Goal: Task Accomplishment & Management: Complete application form

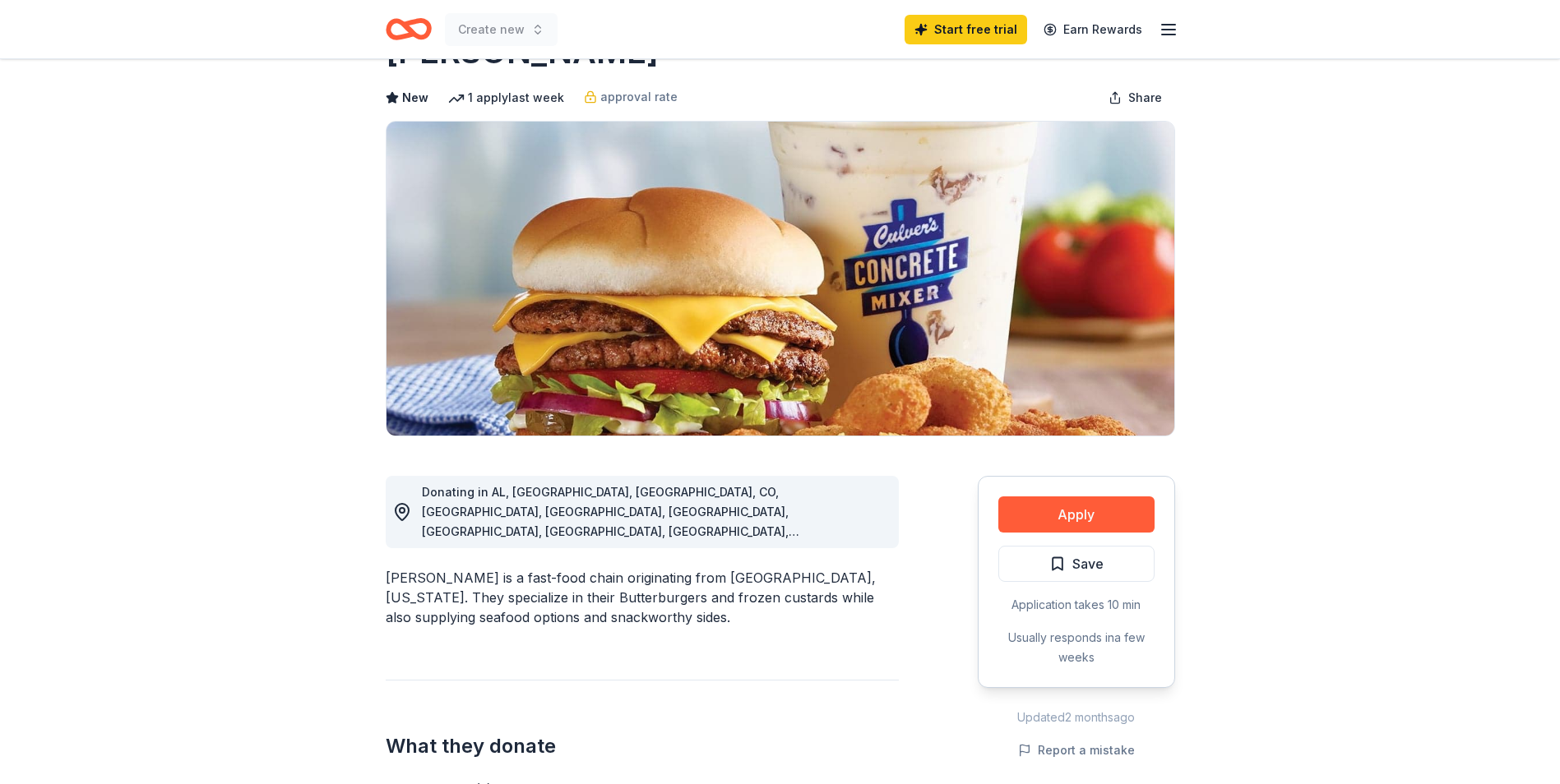
scroll to position [83, 0]
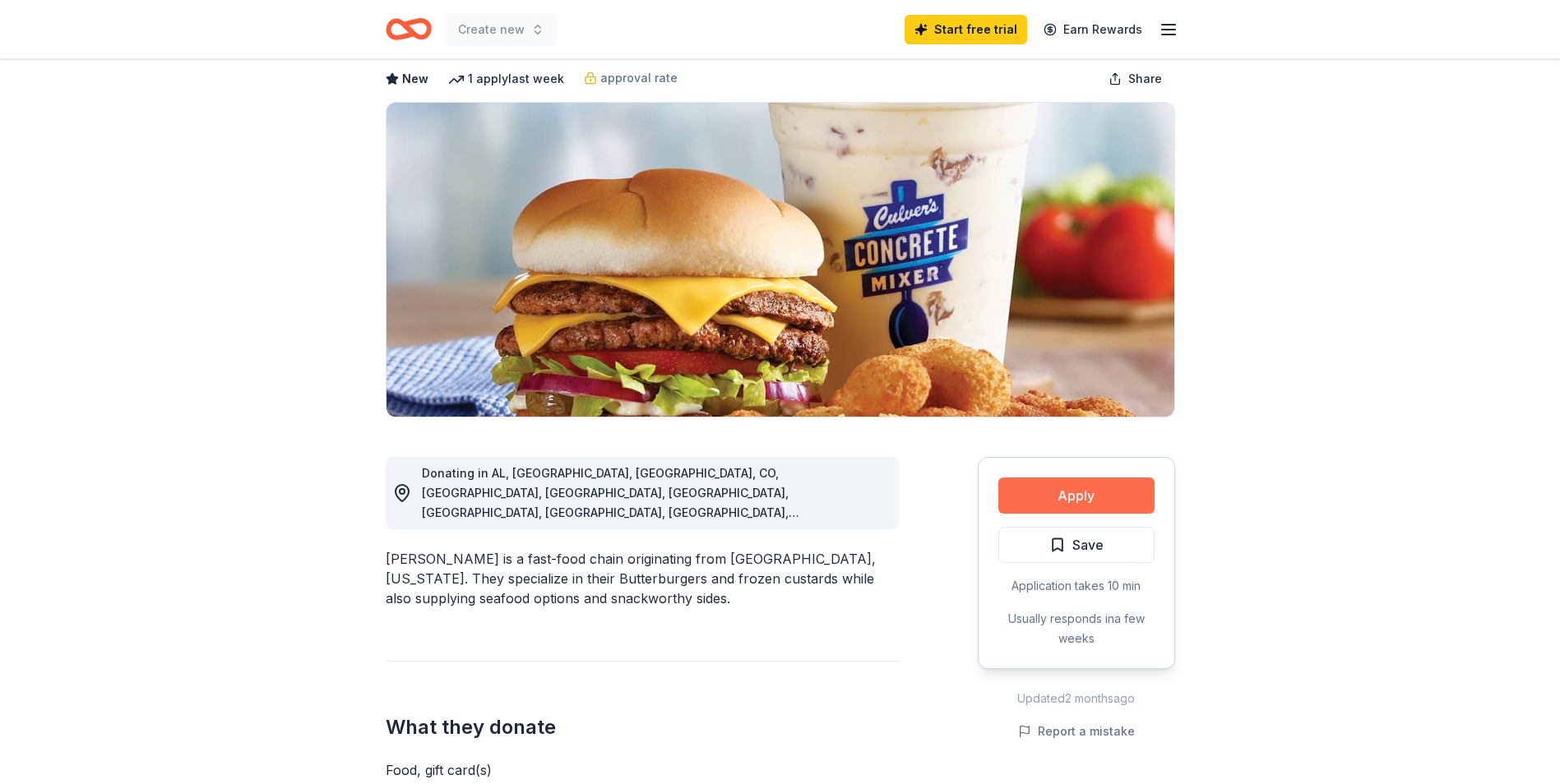
click at [1085, 492] on button "Apply" at bounding box center [1076, 496] width 156 height 37
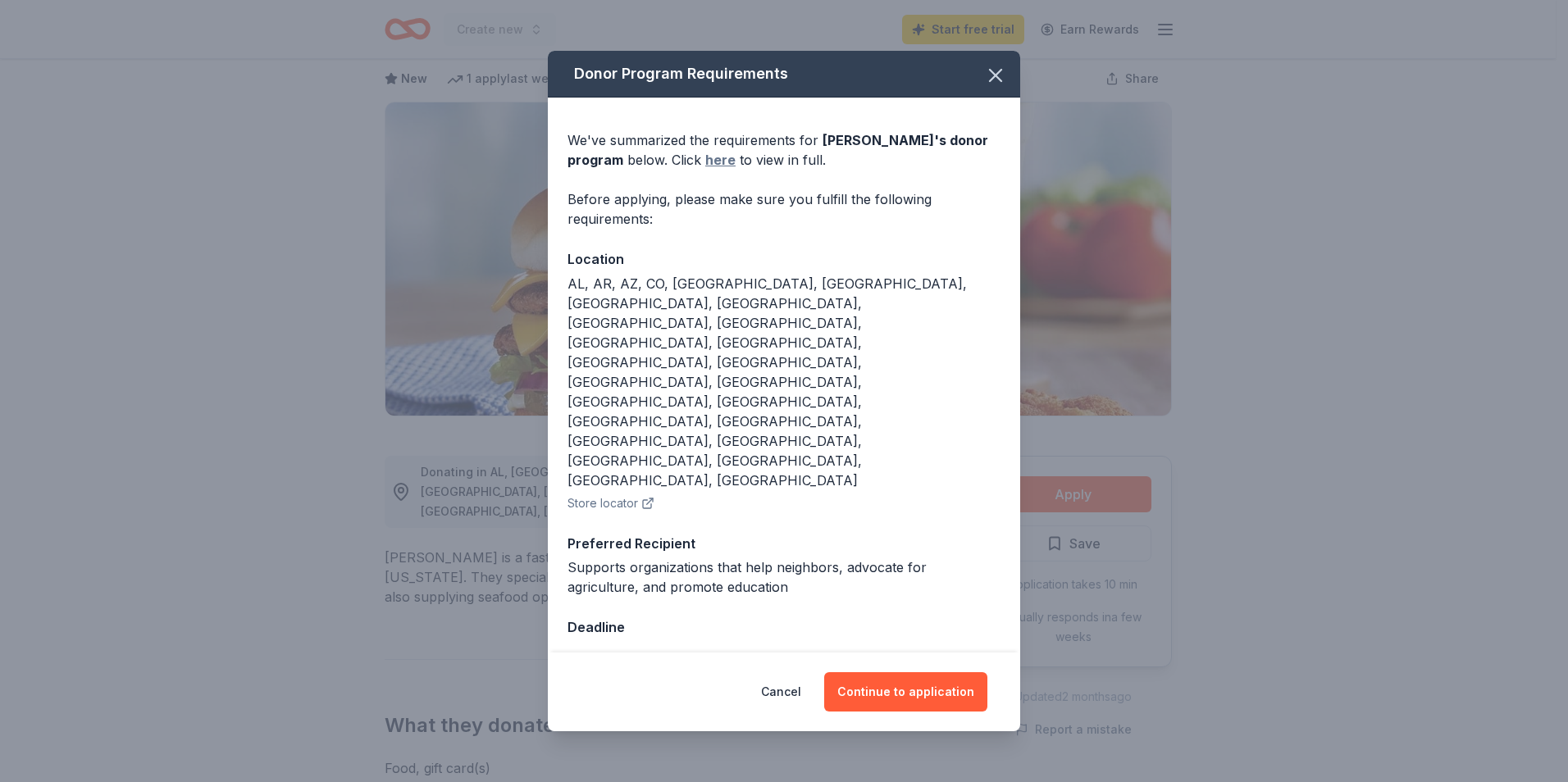
click at [705, 170] on link "here" at bounding box center [720, 159] width 30 height 20
click at [915, 672] on button "Continue to application" at bounding box center [906, 692] width 163 height 39
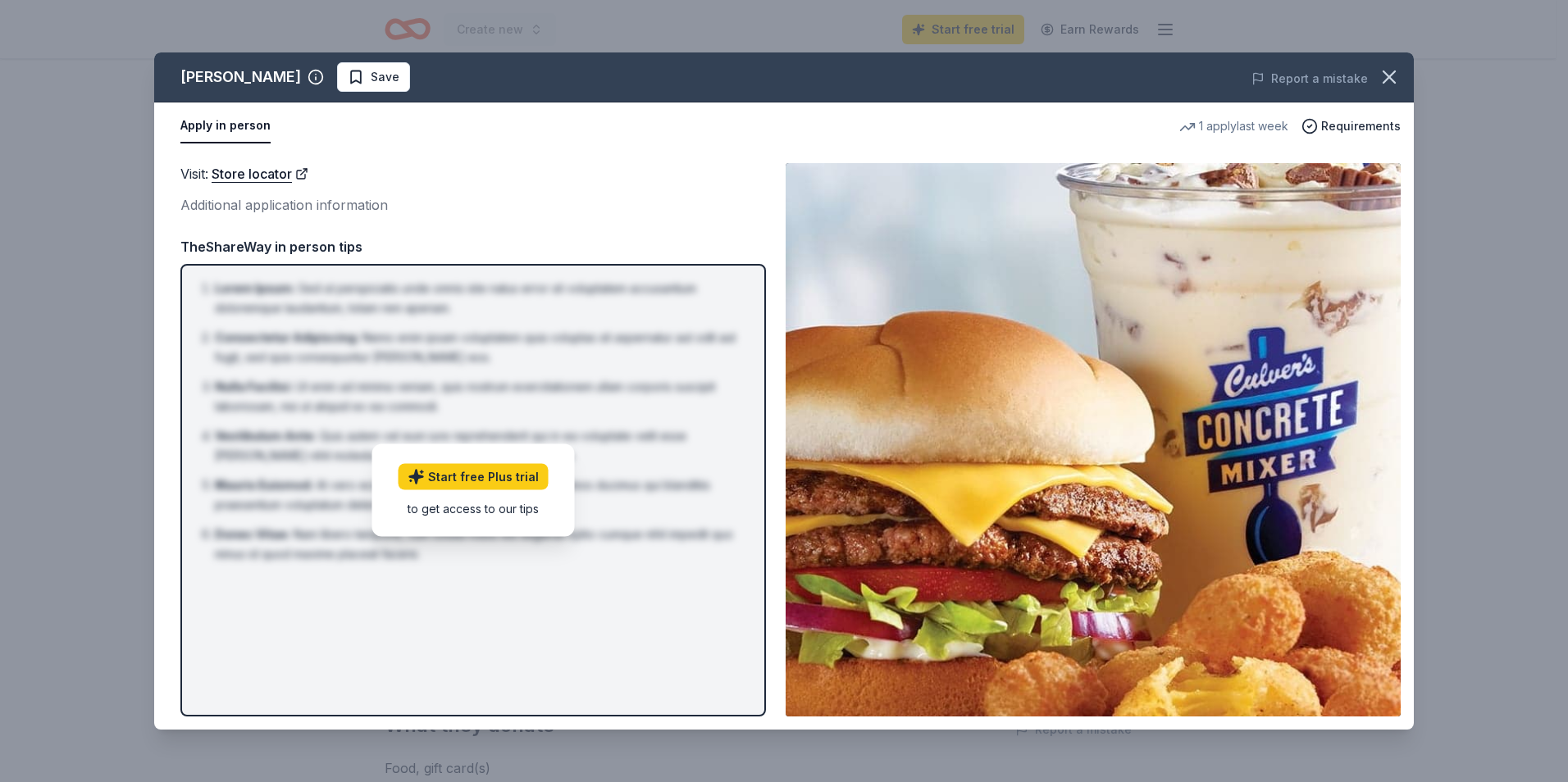
drag, startPoint x: 231, startPoint y: 123, endPoint x: 260, endPoint y: 141, distance: 34.1
click at [231, 123] on button "Apply in person" at bounding box center [226, 125] width 90 height 35
click at [321, 248] on div "TheShareWay in person tips" at bounding box center [473, 246] width 585 height 22
click at [1370, 128] on span "Requirements" at bounding box center [1360, 125] width 80 height 20
click at [1386, 84] on icon "button" at bounding box center [1389, 77] width 23 height 23
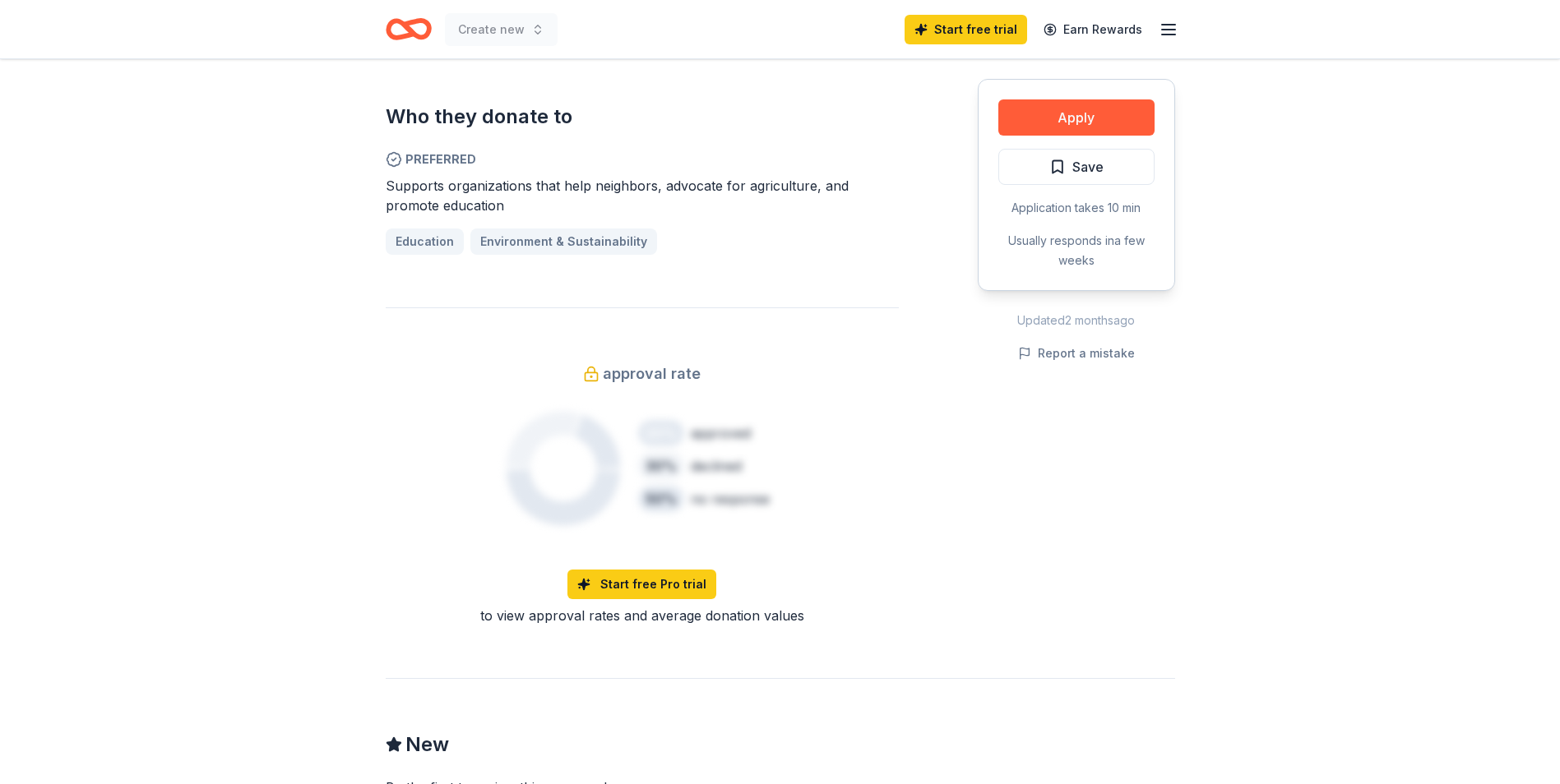
scroll to position [740, 0]
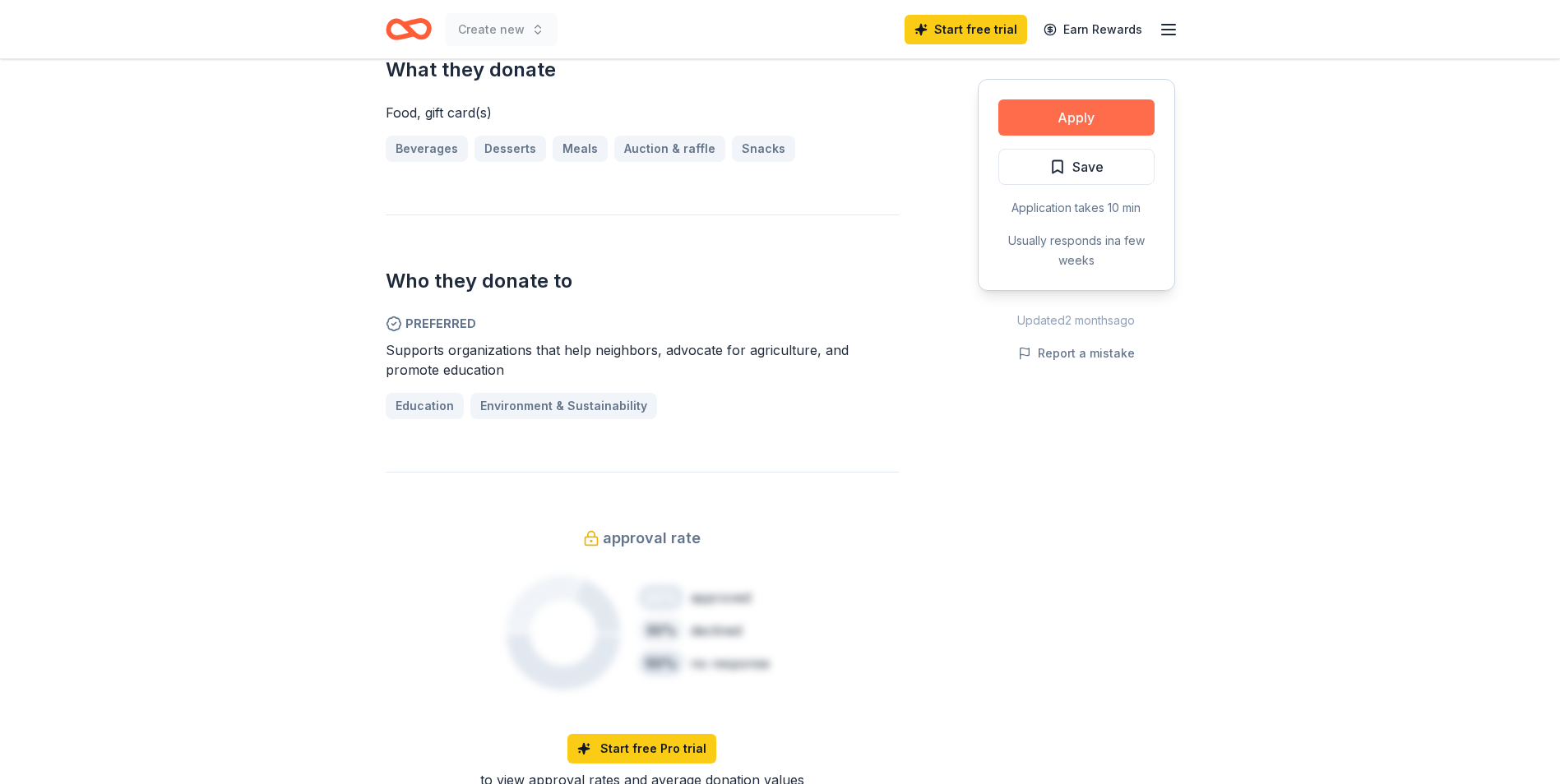
click at [1068, 119] on button "Apply" at bounding box center [1076, 117] width 156 height 37
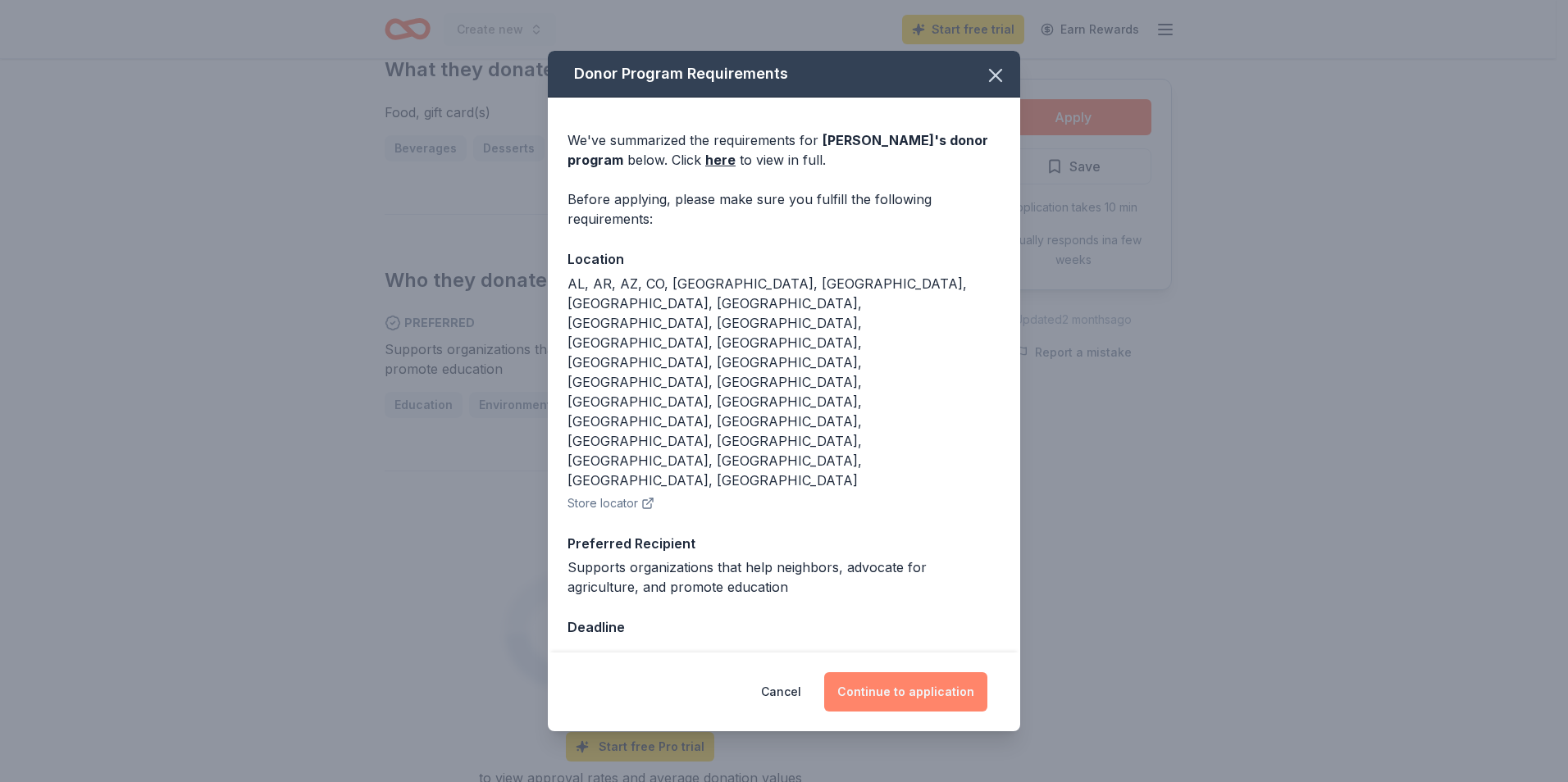
click at [892, 672] on button "Continue to application" at bounding box center [906, 692] width 163 height 39
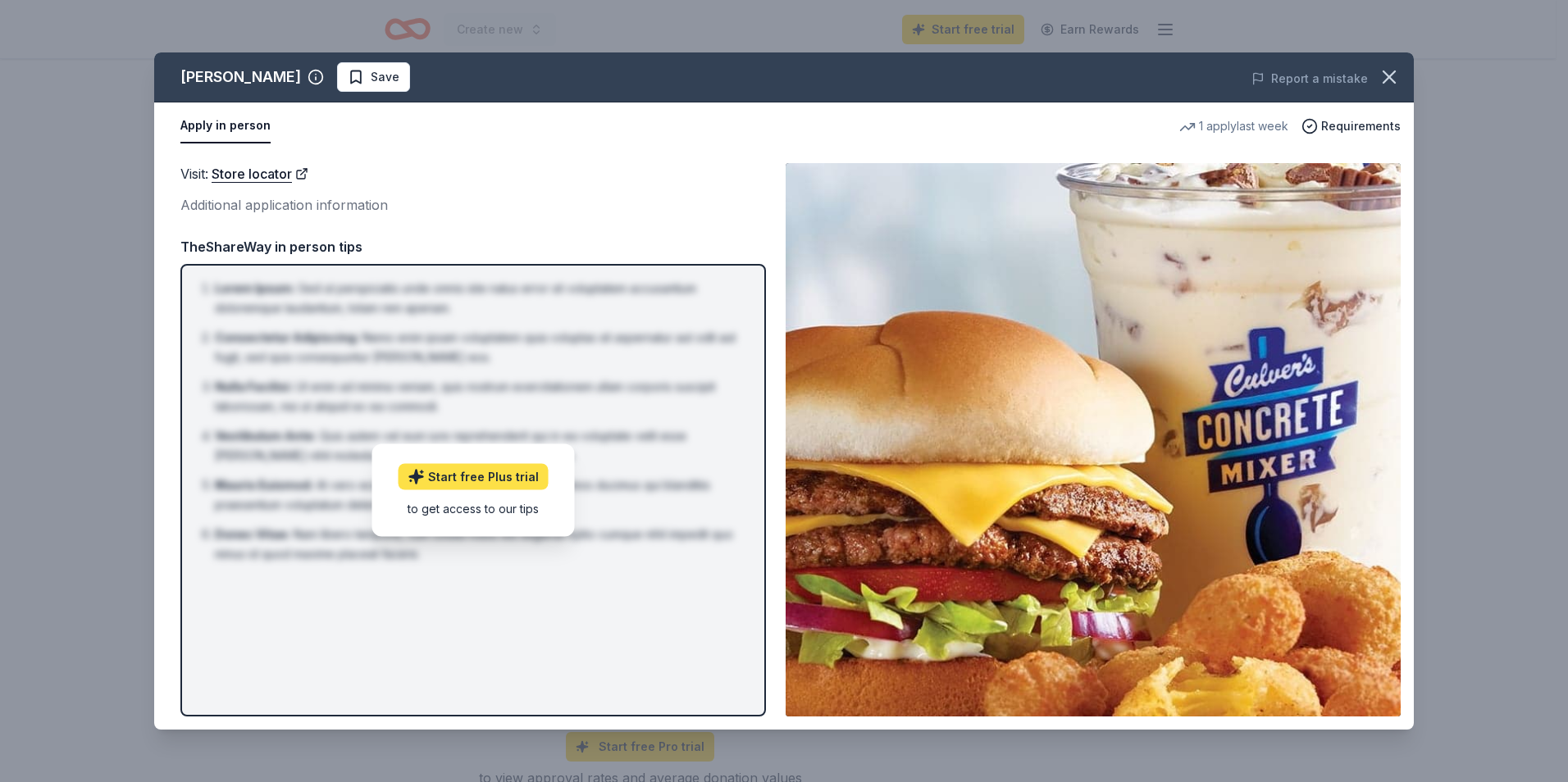
click at [508, 476] on link "Start free Plus trial" at bounding box center [474, 478] width 150 height 26
click at [1487, 370] on div "[PERSON_NAME] Save Report a mistake Apply in person 1 apply last week Requireme…" at bounding box center [784, 391] width 1568 height 782
